Goal: Check status: Check status

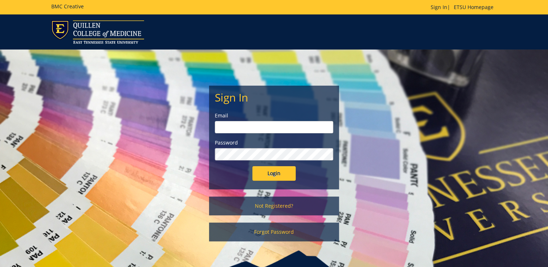
type input "[PERSON_NAME][EMAIL_ADDRESS][DOMAIN_NAME]"
click at [284, 176] on input "Login" at bounding box center [273, 173] width 43 height 14
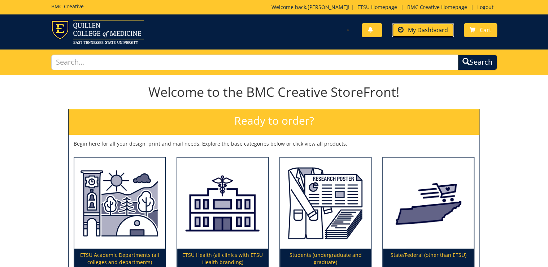
click at [407, 26] on link "My Dashboard" at bounding box center [423, 30] width 62 height 14
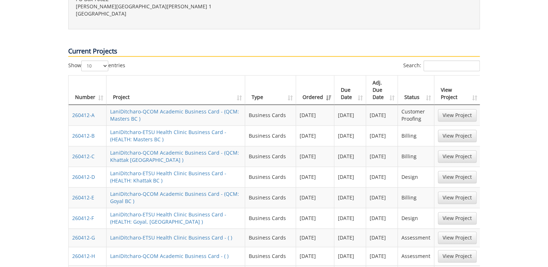
scroll to position [289, 0]
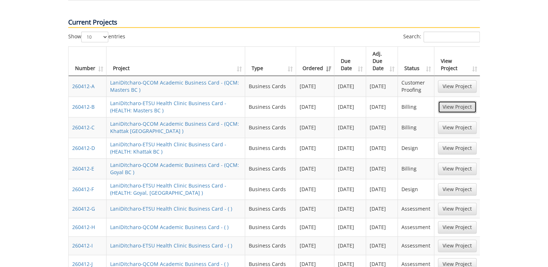
click at [466, 101] on link "View Project" at bounding box center [457, 107] width 39 height 12
click at [463, 80] on link "View Project" at bounding box center [457, 86] width 39 height 12
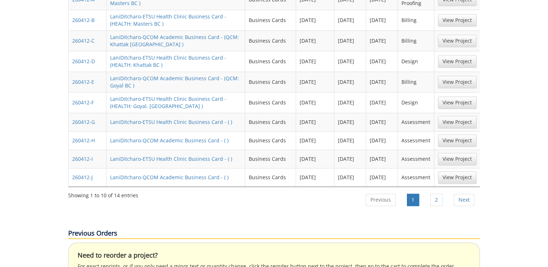
scroll to position [405, 0]
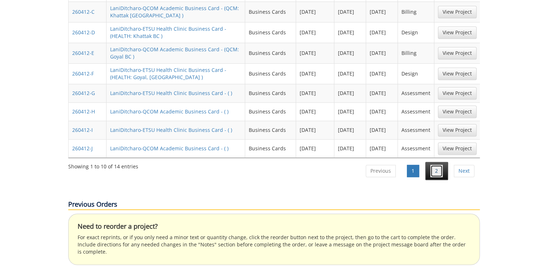
click at [433, 165] on link "2" at bounding box center [437, 171] width 12 height 12
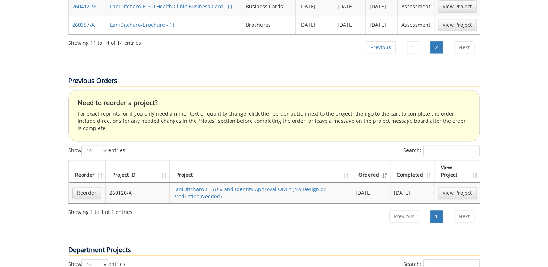
scroll to position [289, 0]
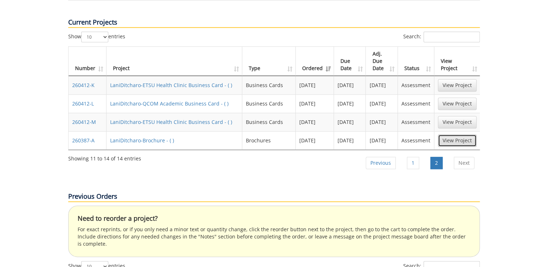
click at [449, 134] on link "View Project" at bounding box center [457, 140] width 39 height 12
click at [370, 157] on link "Previous" at bounding box center [381, 163] width 30 height 12
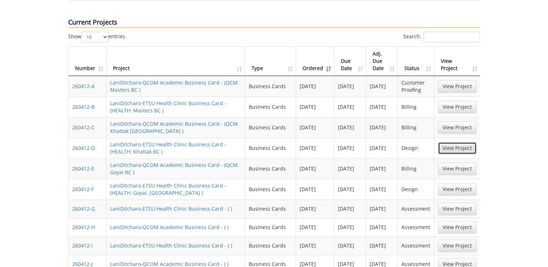
click at [453, 142] on link "View Project" at bounding box center [457, 148] width 39 height 12
click at [462, 183] on link "View Project" at bounding box center [457, 189] width 39 height 12
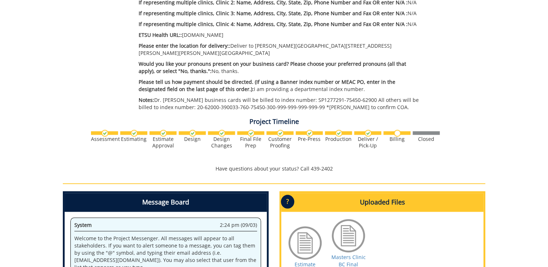
scroll to position [433, 0]
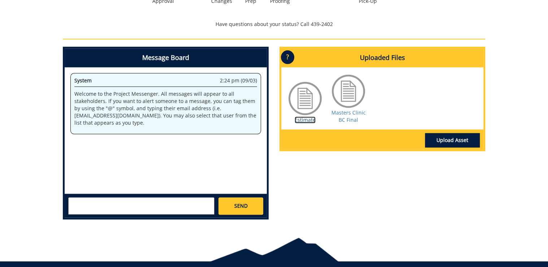
click at [311, 116] on link "Estimate" at bounding box center [305, 119] width 21 height 7
click at [354, 114] on link "Masters Clinic BC Final" at bounding box center [349, 116] width 34 height 14
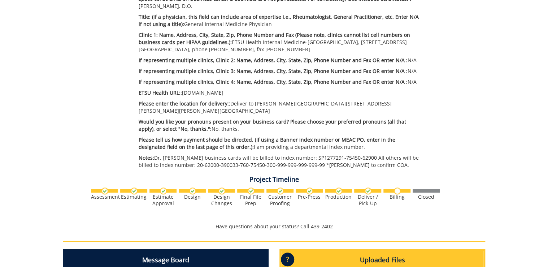
scroll to position [202, 0]
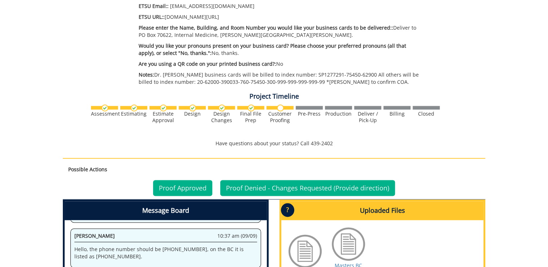
scroll to position [462, 0]
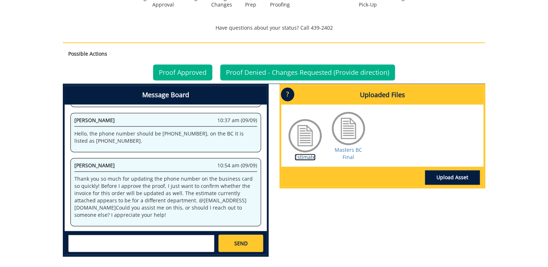
click at [295, 156] on link "Estimate" at bounding box center [305, 156] width 21 height 7
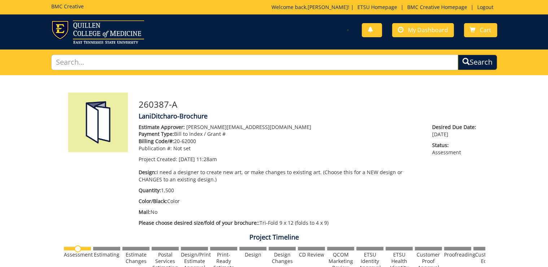
scroll to position [202, 0]
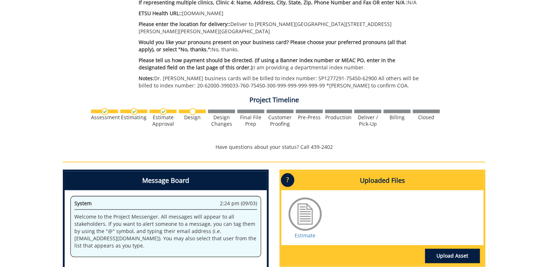
scroll to position [347, 0]
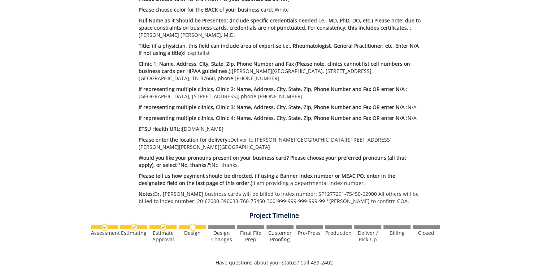
scroll to position [376, 0]
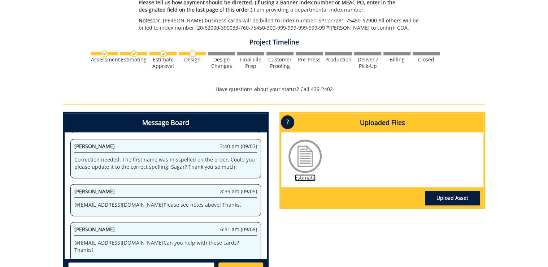
click at [313, 174] on link "Estimate" at bounding box center [305, 177] width 21 height 7
